Goal: Task Accomplishment & Management: Manage account settings

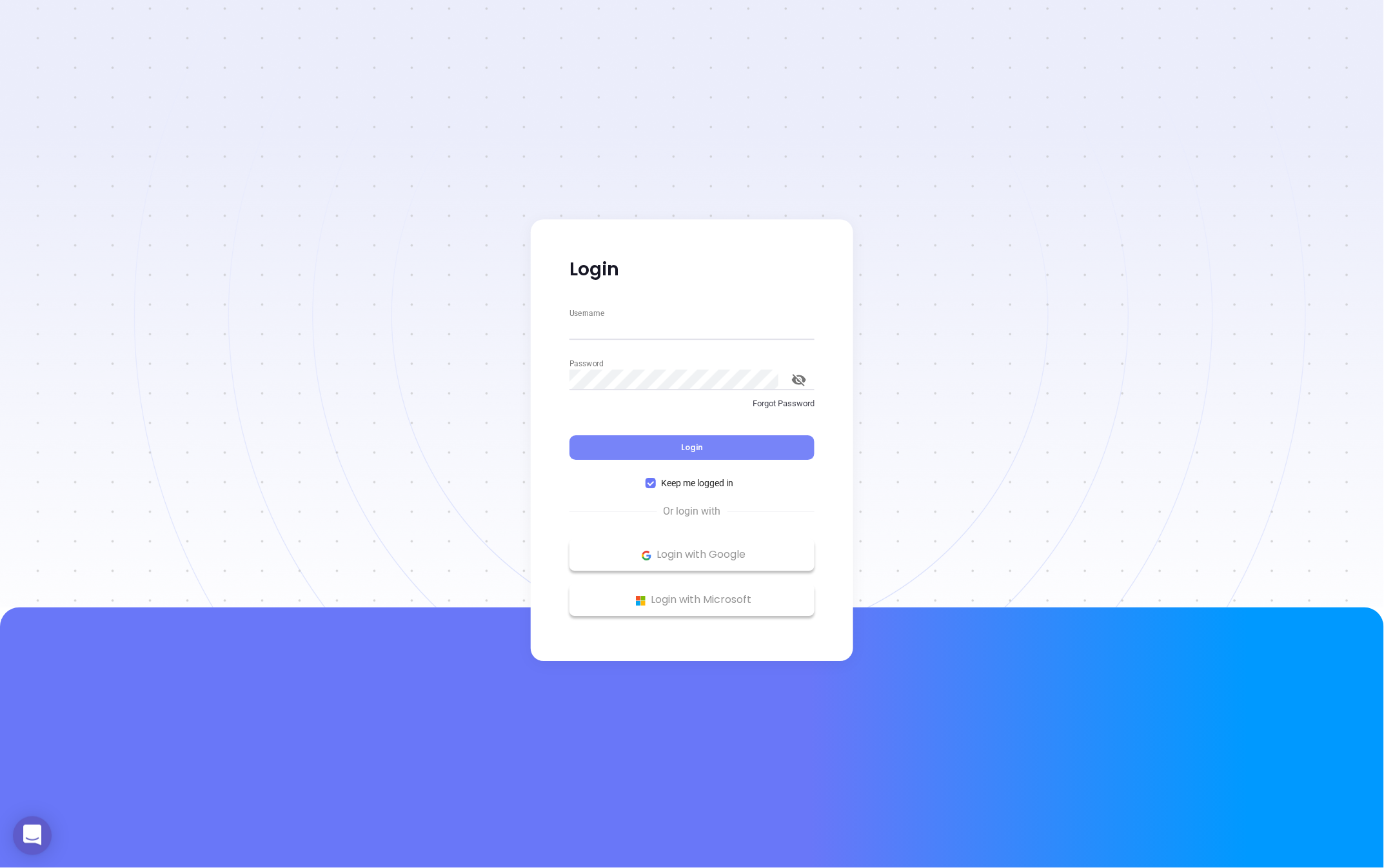
type input "[PERSON_NAME][EMAIL_ADDRESS][DOMAIN_NAME]"
click at [665, 450] on button "Login" at bounding box center [692, 448] width 245 height 24
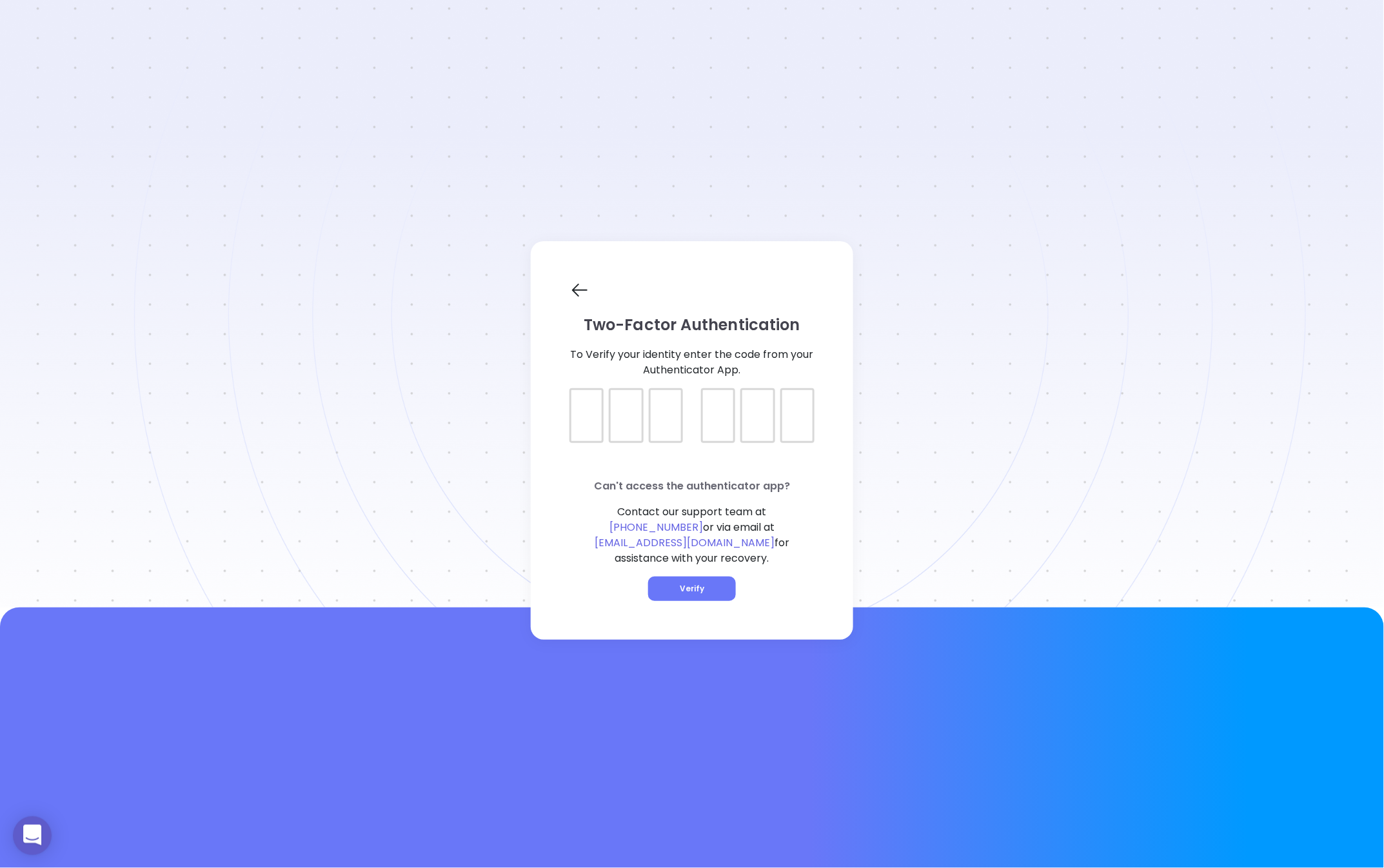
click at [595, 418] on div at bounding box center [692, 404] width 245 height 32
type input "376899"
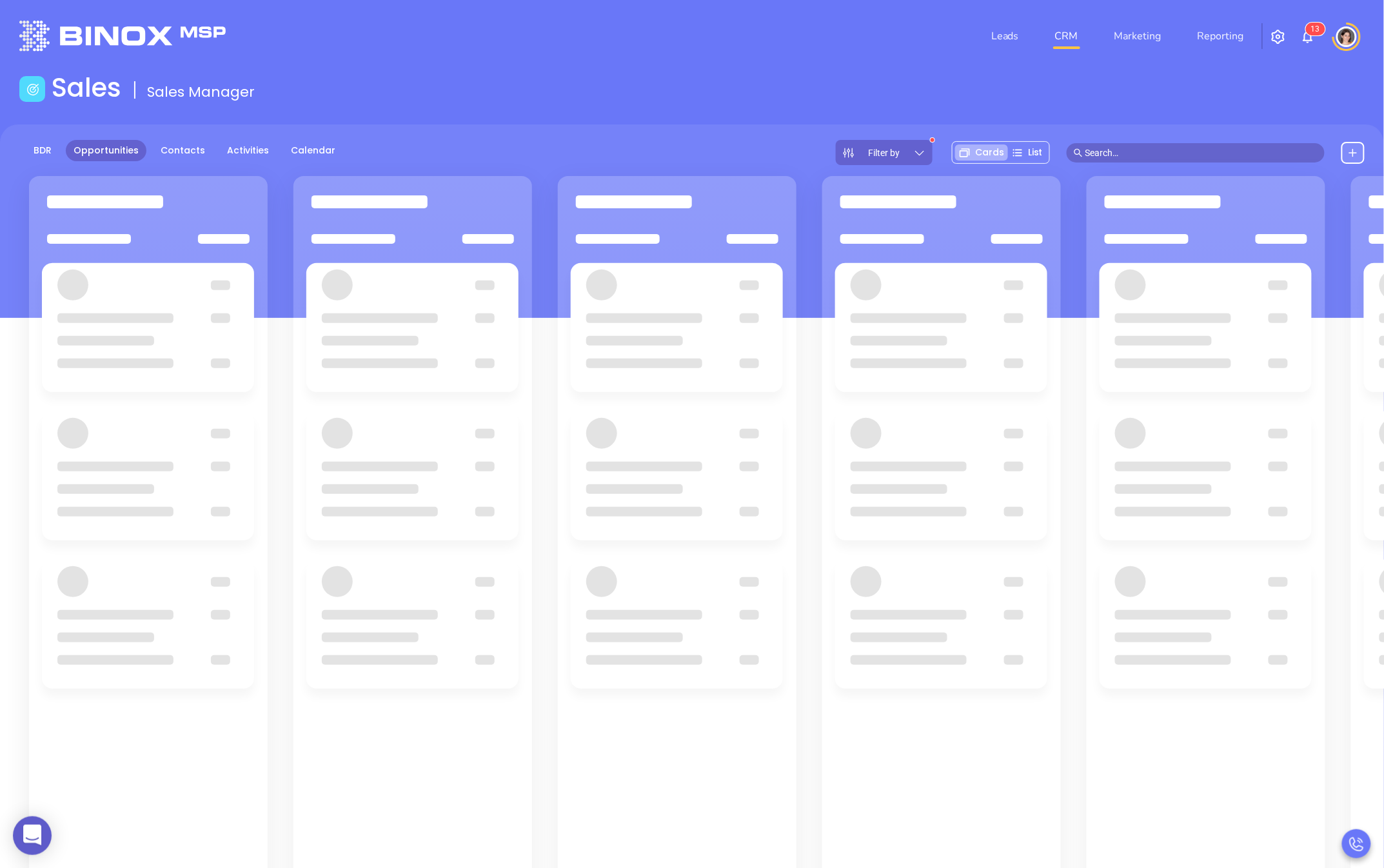
click at [1275, 38] on img "button" at bounding box center [1278, 36] width 15 height 15
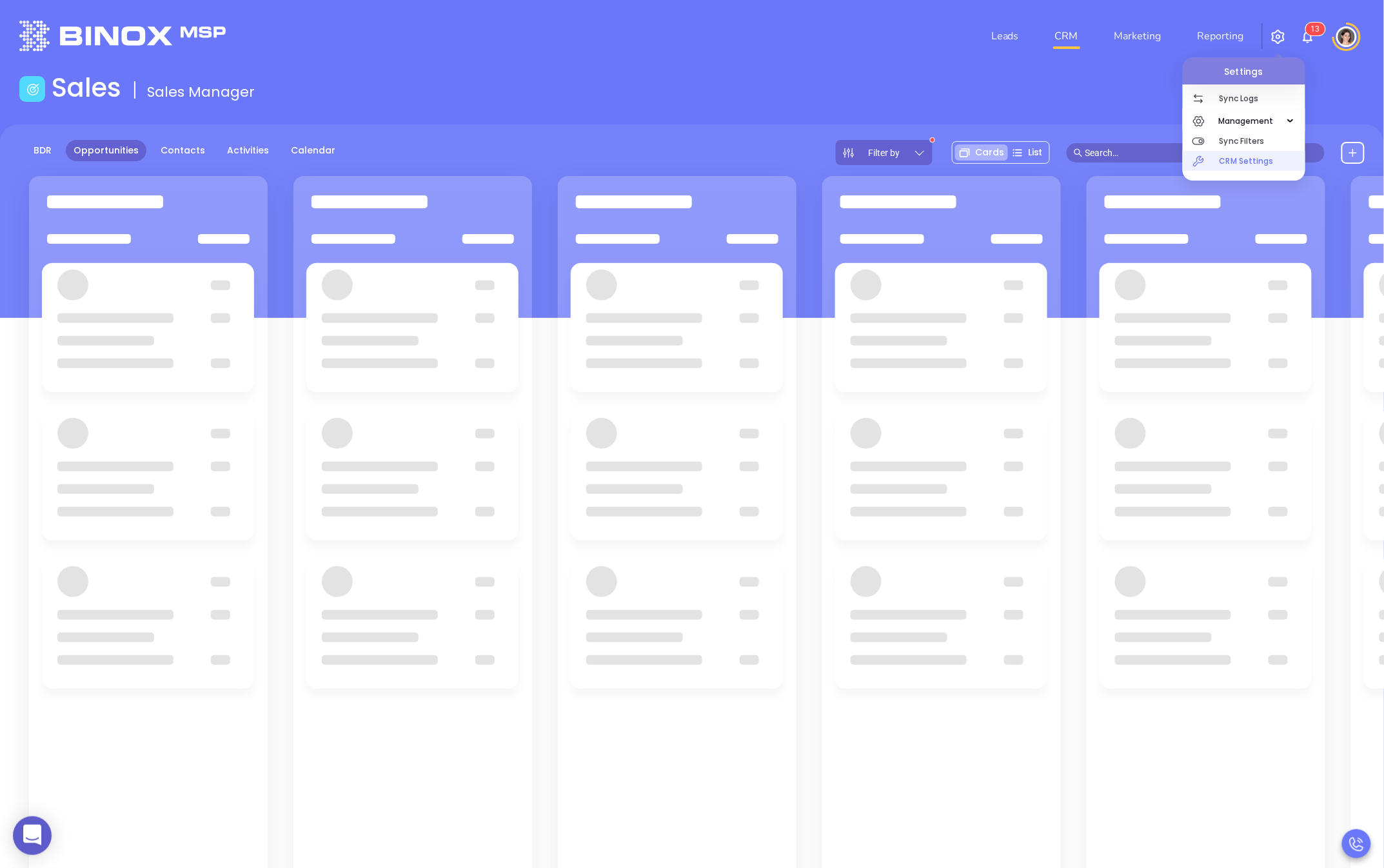
click at [1232, 156] on p "CRM Settings" at bounding box center [1262, 161] width 86 height 20
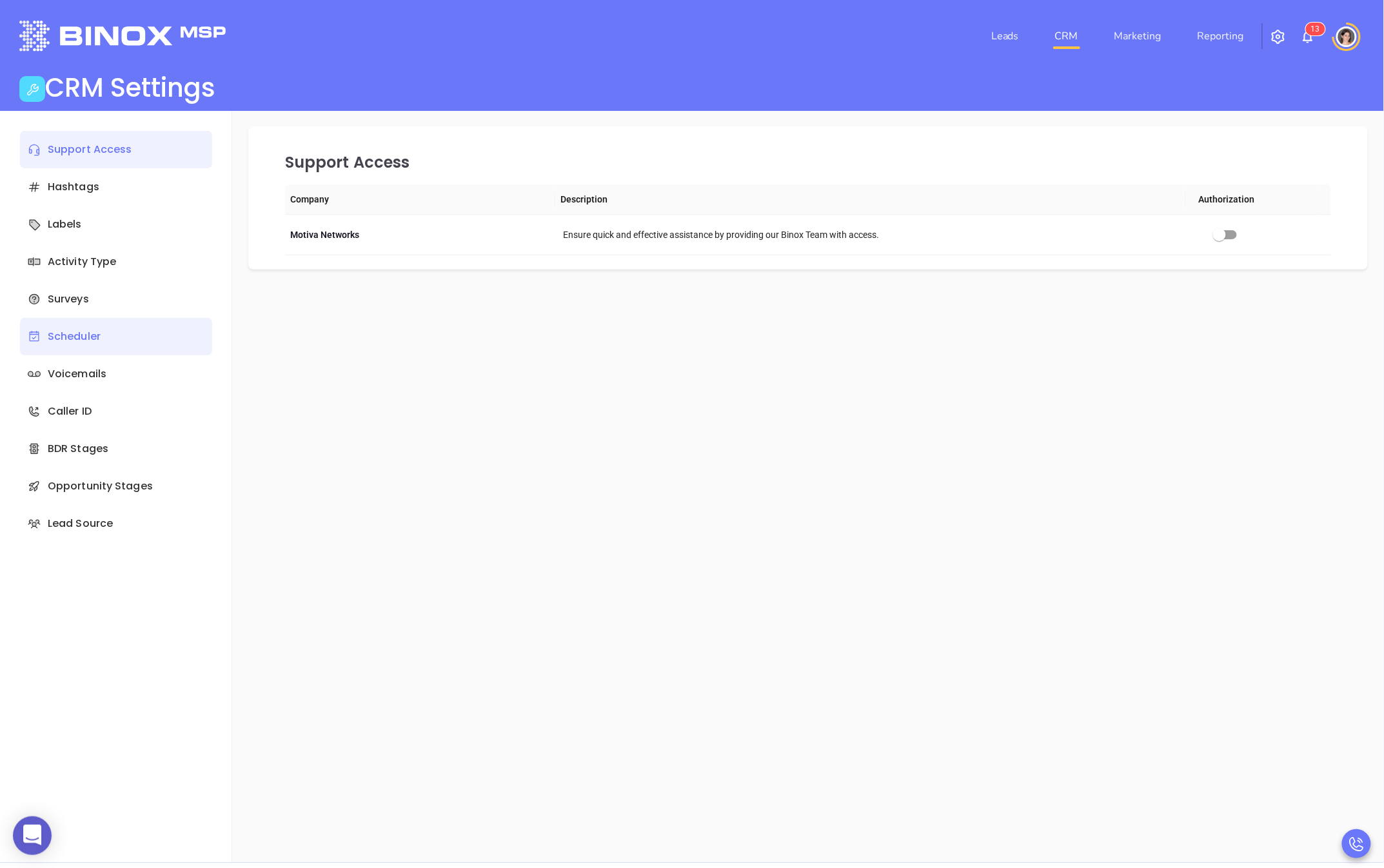
click at [87, 340] on div "Scheduler" at bounding box center [115, 337] width 192 height 38
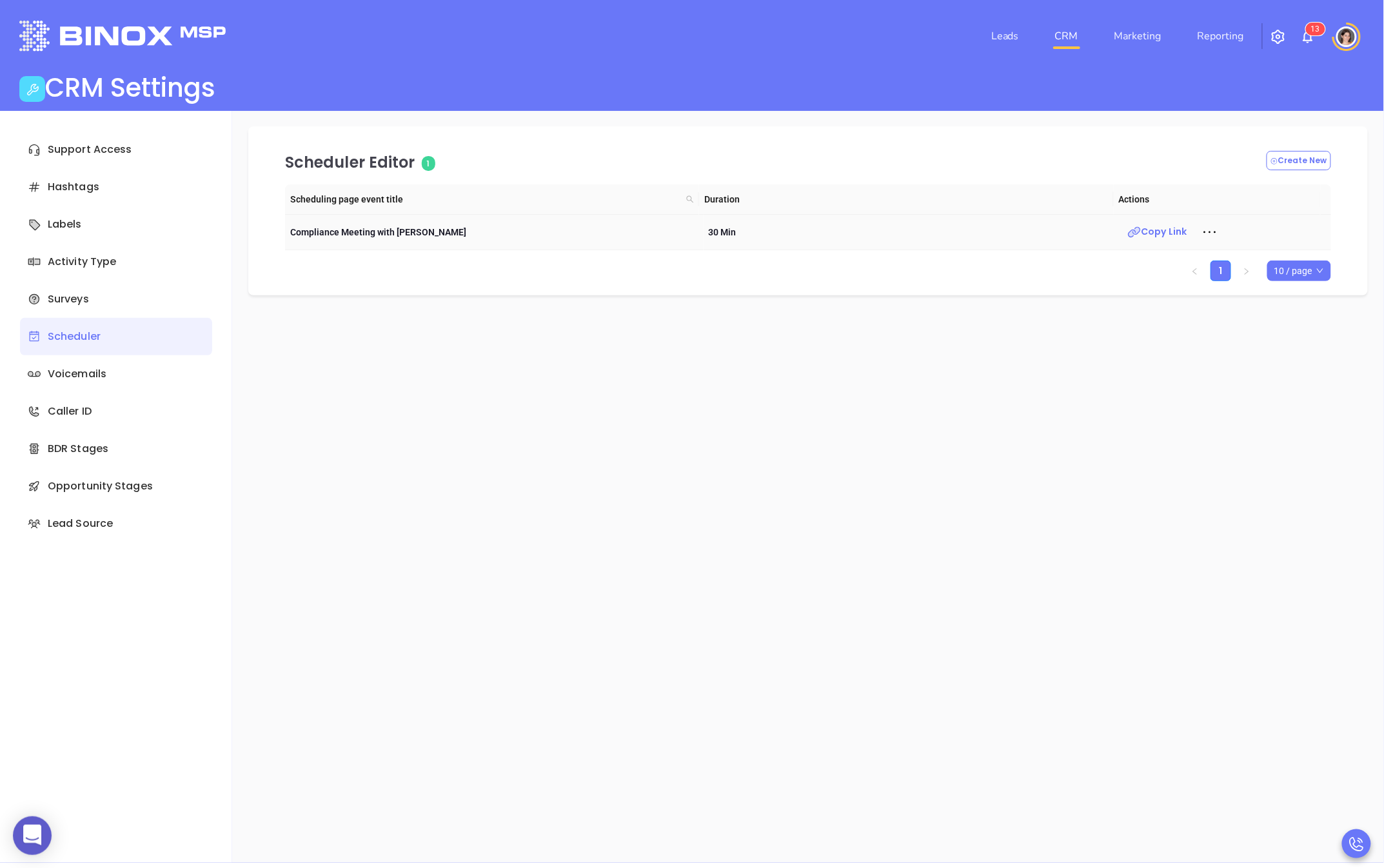
click at [1209, 228] on icon at bounding box center [1209, 231] width 19 height 19
click at [1214, 249] on div "Edit" at bounding box center [1262, 256] width 117 height 14
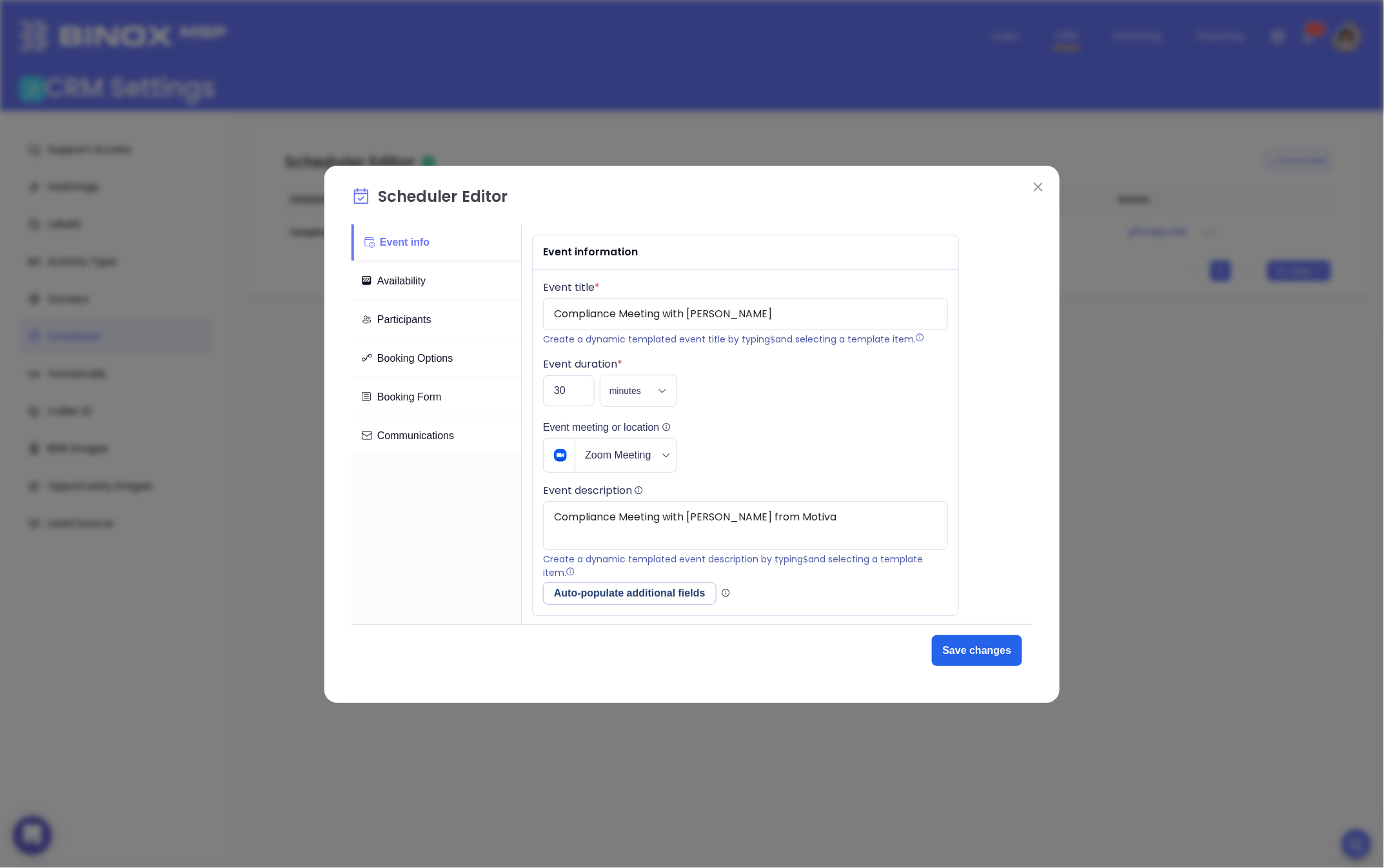
scroll to position [3, 0]
click at [630, 457] on span "Zoom Meeting" at bounding box center [618, 453] width 66 height 33
click at [645, 553] on span "Zoom Meeting" at bounding box center [633, 557] width 58 height 13
click at [783, 455] on div at bounding box center [746, 453] width 405 height 35
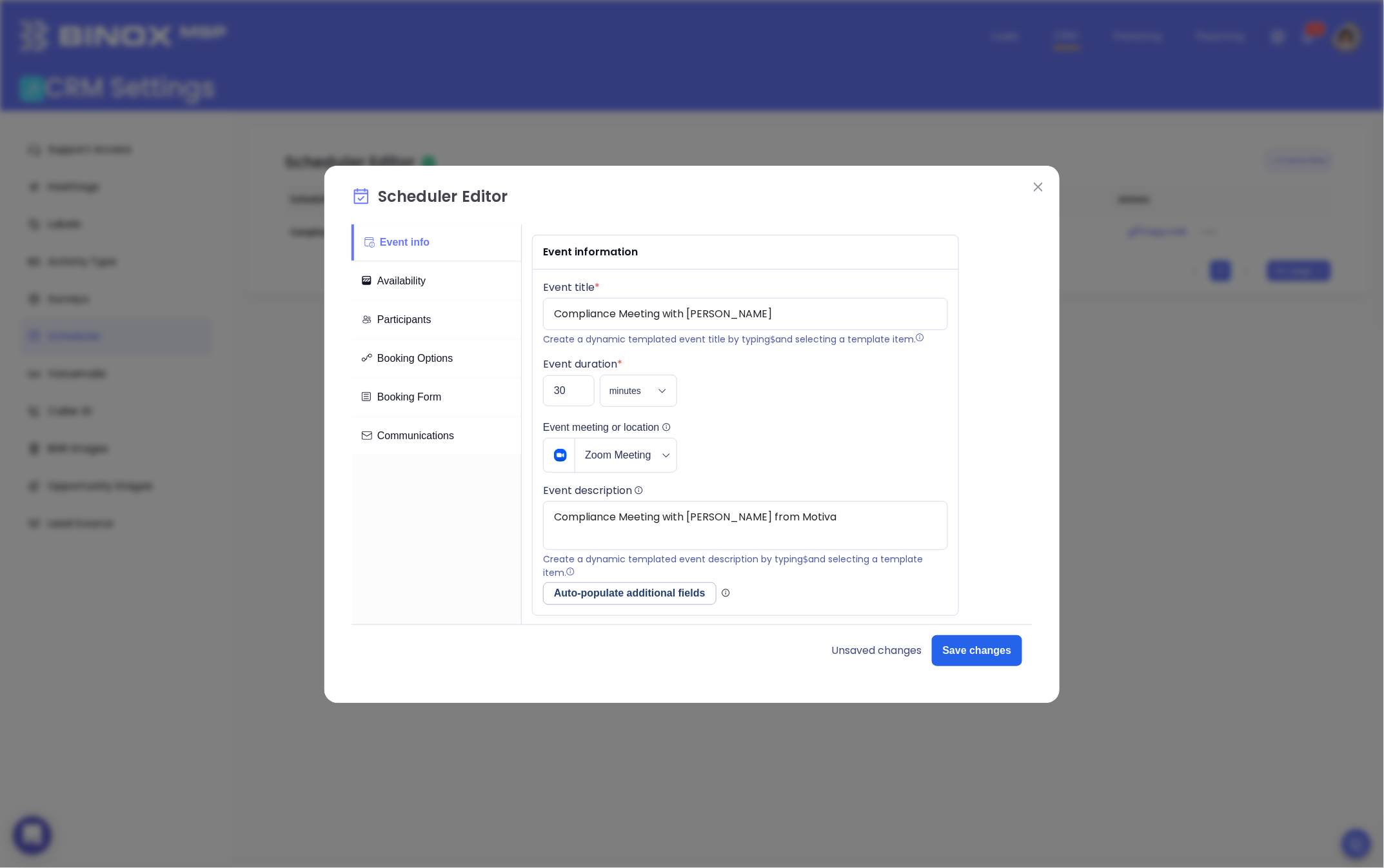
click at [388, 279] on button "Availability" at bounding box center [436, 281] width 169 height 36
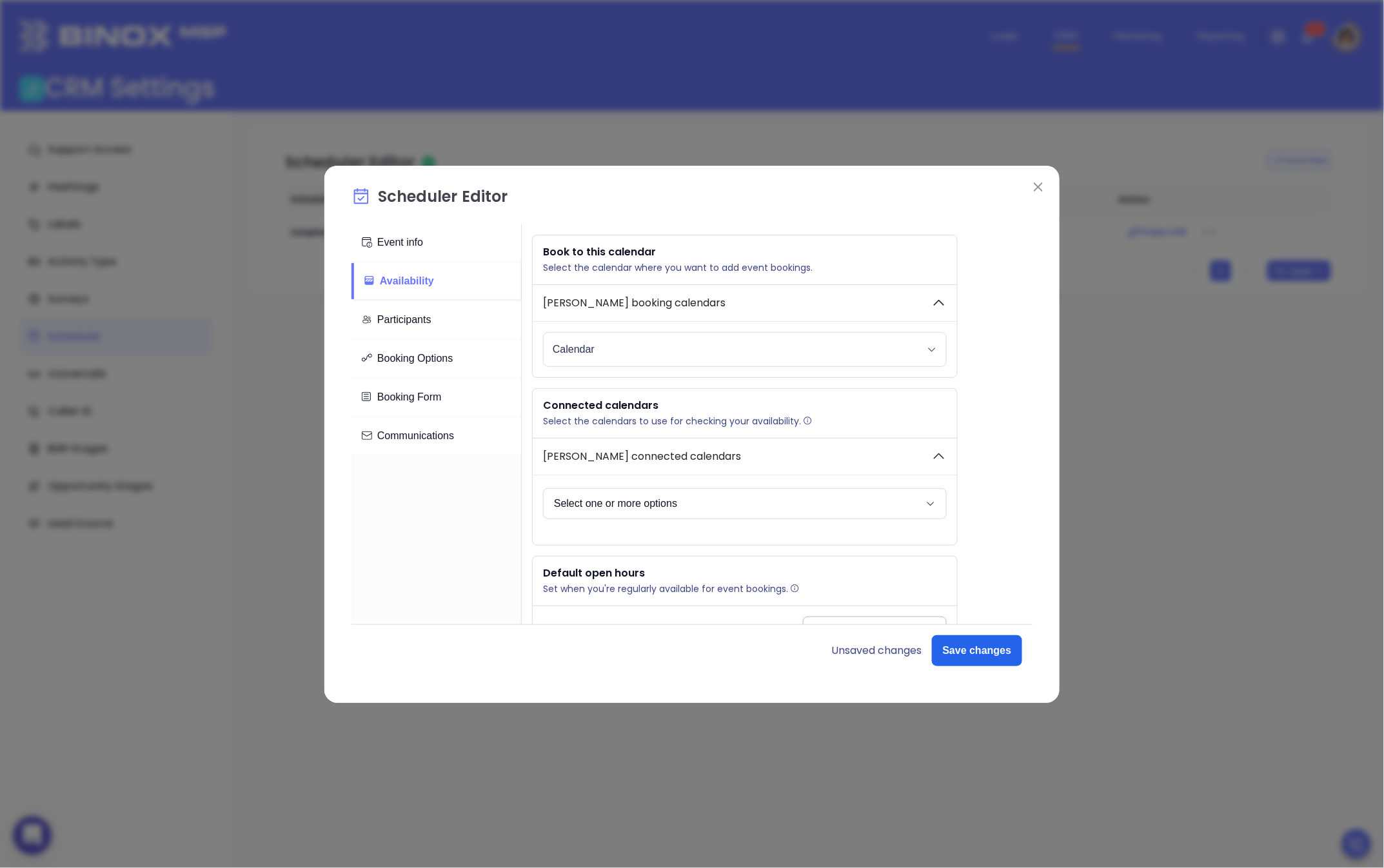
click at [393, 316] on button "Participants" at bounding box center [436, 320] width 169 height 36
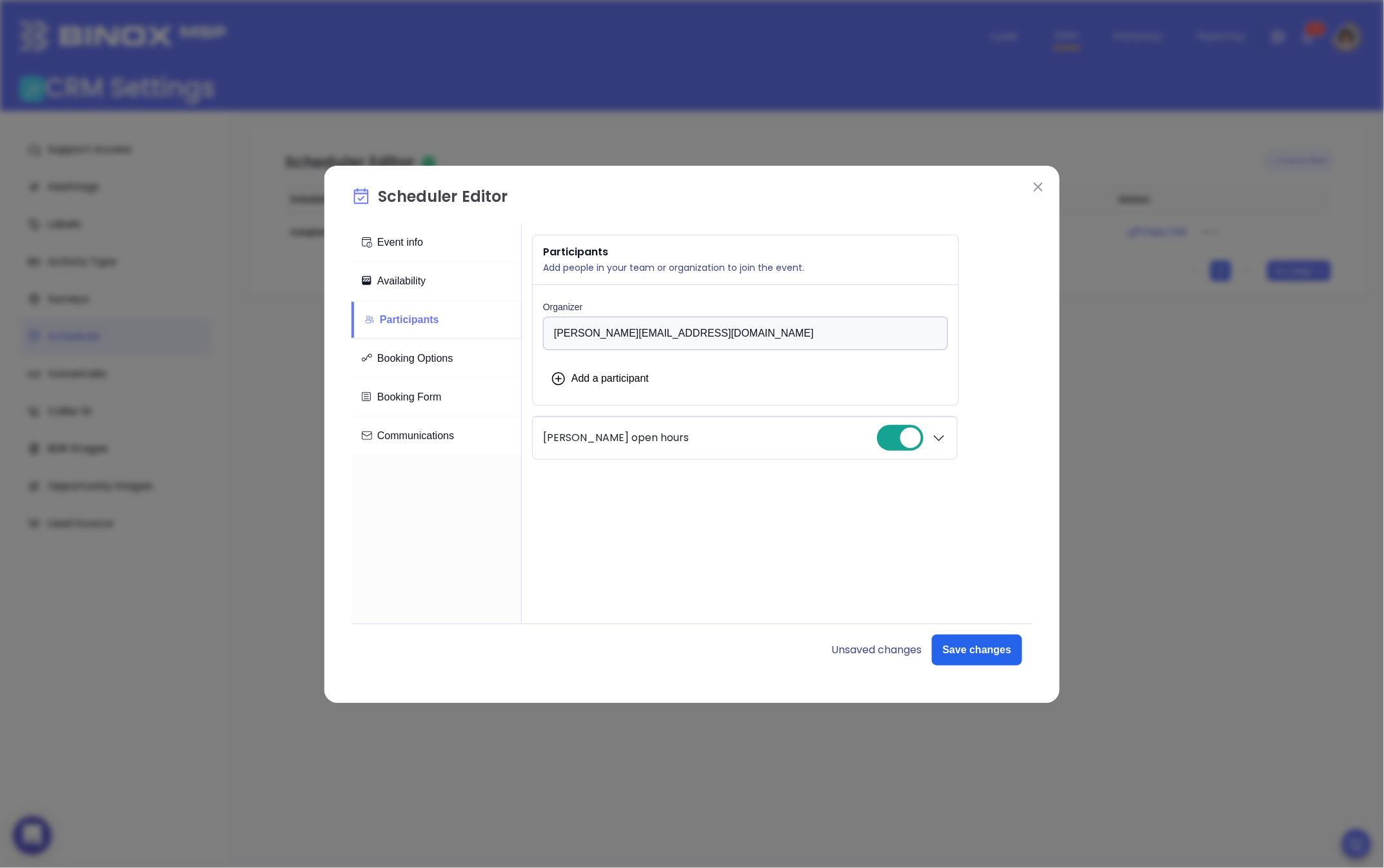
click at [408, 363] on button "Booking Options" at bounding box center [436, 358] width 169 height 36
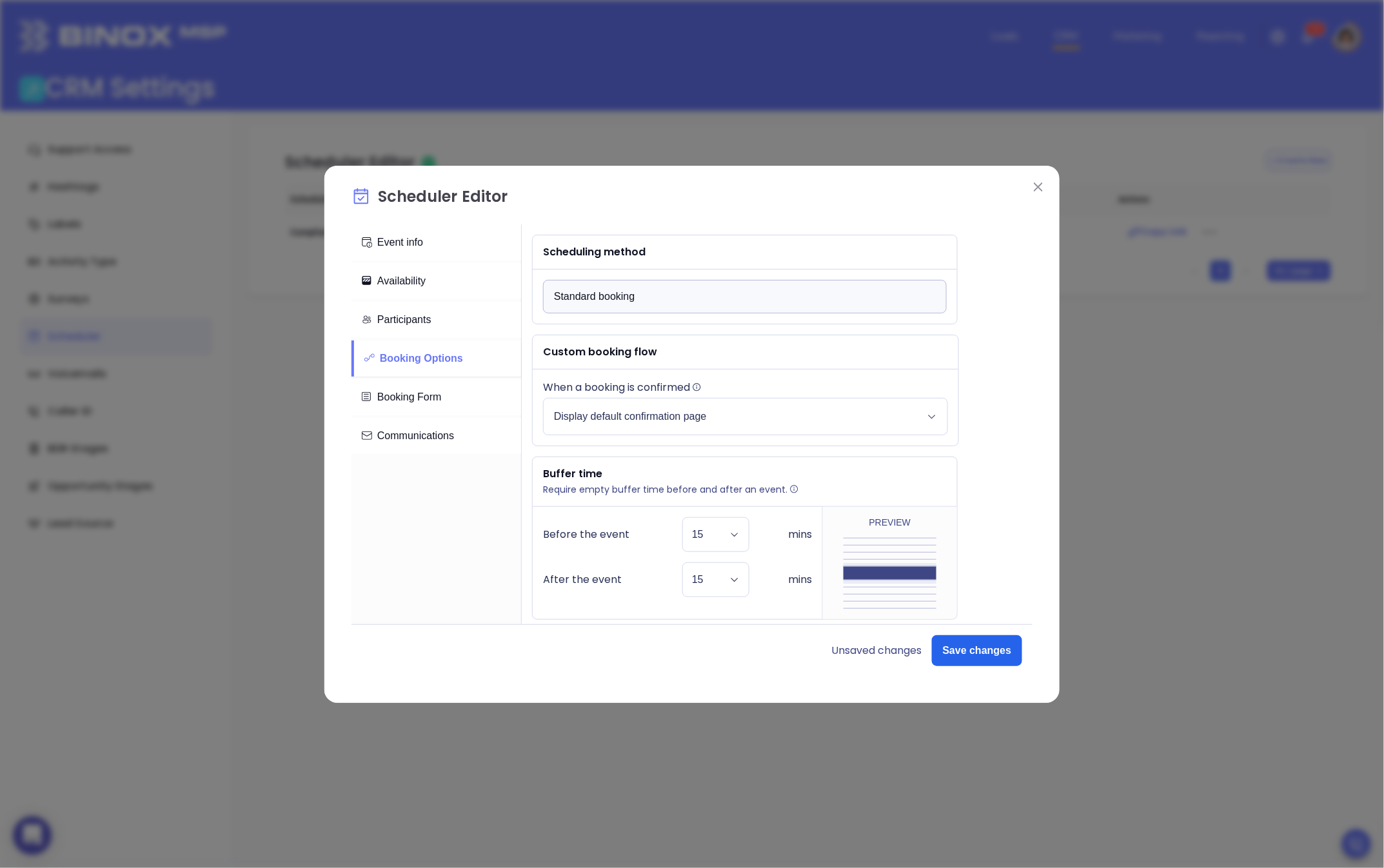
click at [385, 406] on button "Booking Form" at bounding box center [436, 397] width 169 height 36
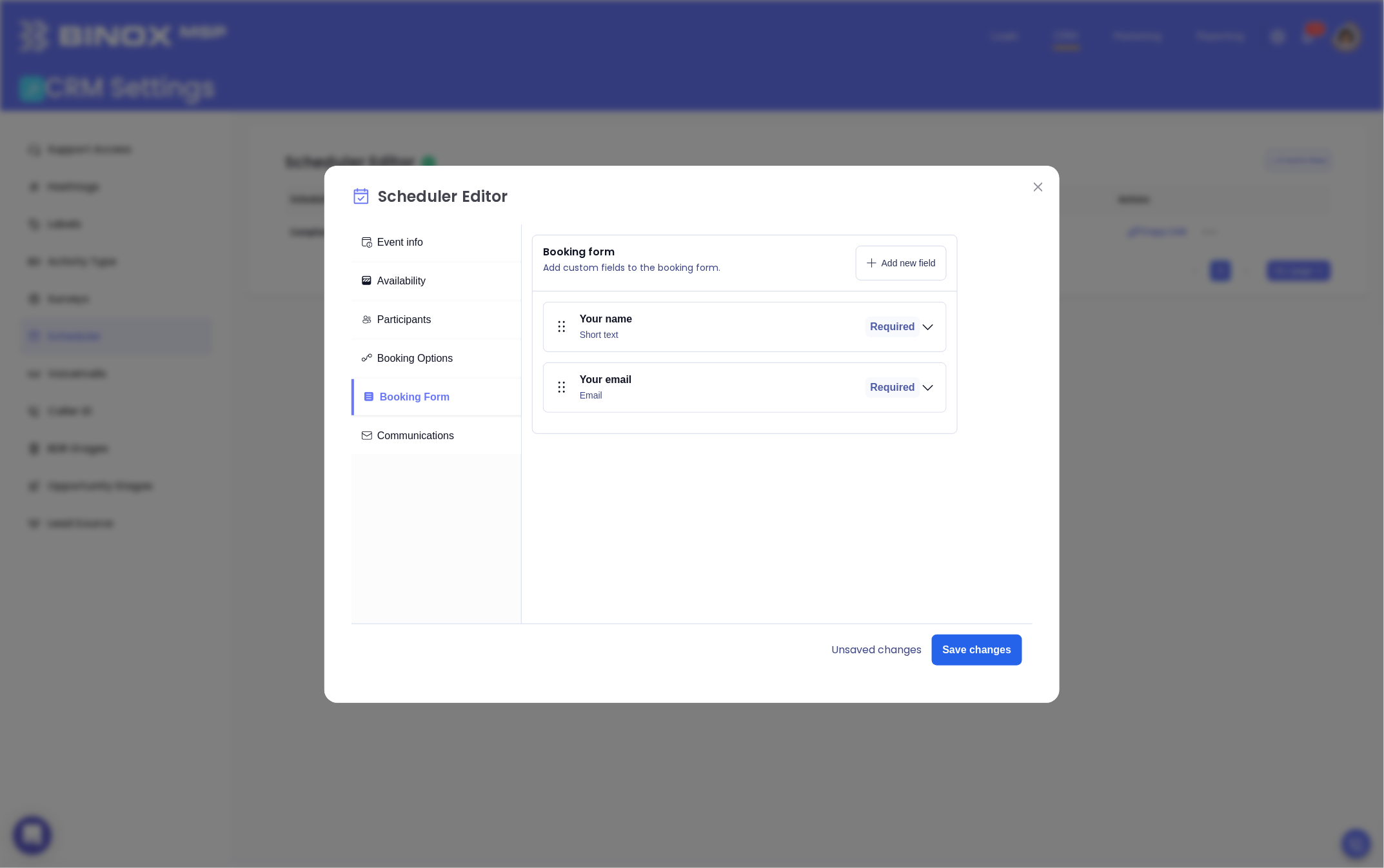
click at [421, 429] on button "Communications" at bounding box center [436, 436] width 169 height 36
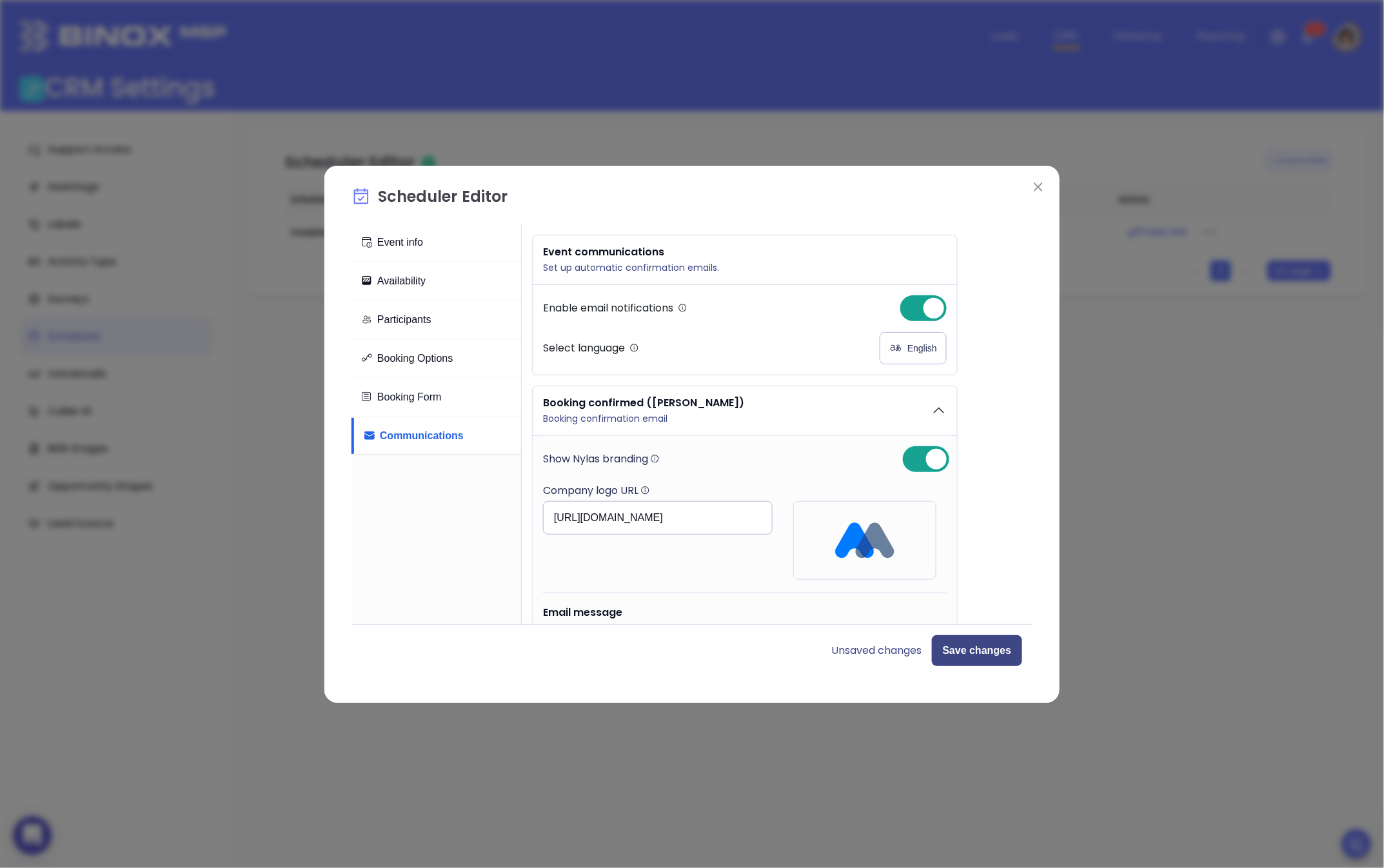
click at [981, 643] on button "Save changes" at bounding box center [977, 651] width 90 height 31
